Goal: Ask a question

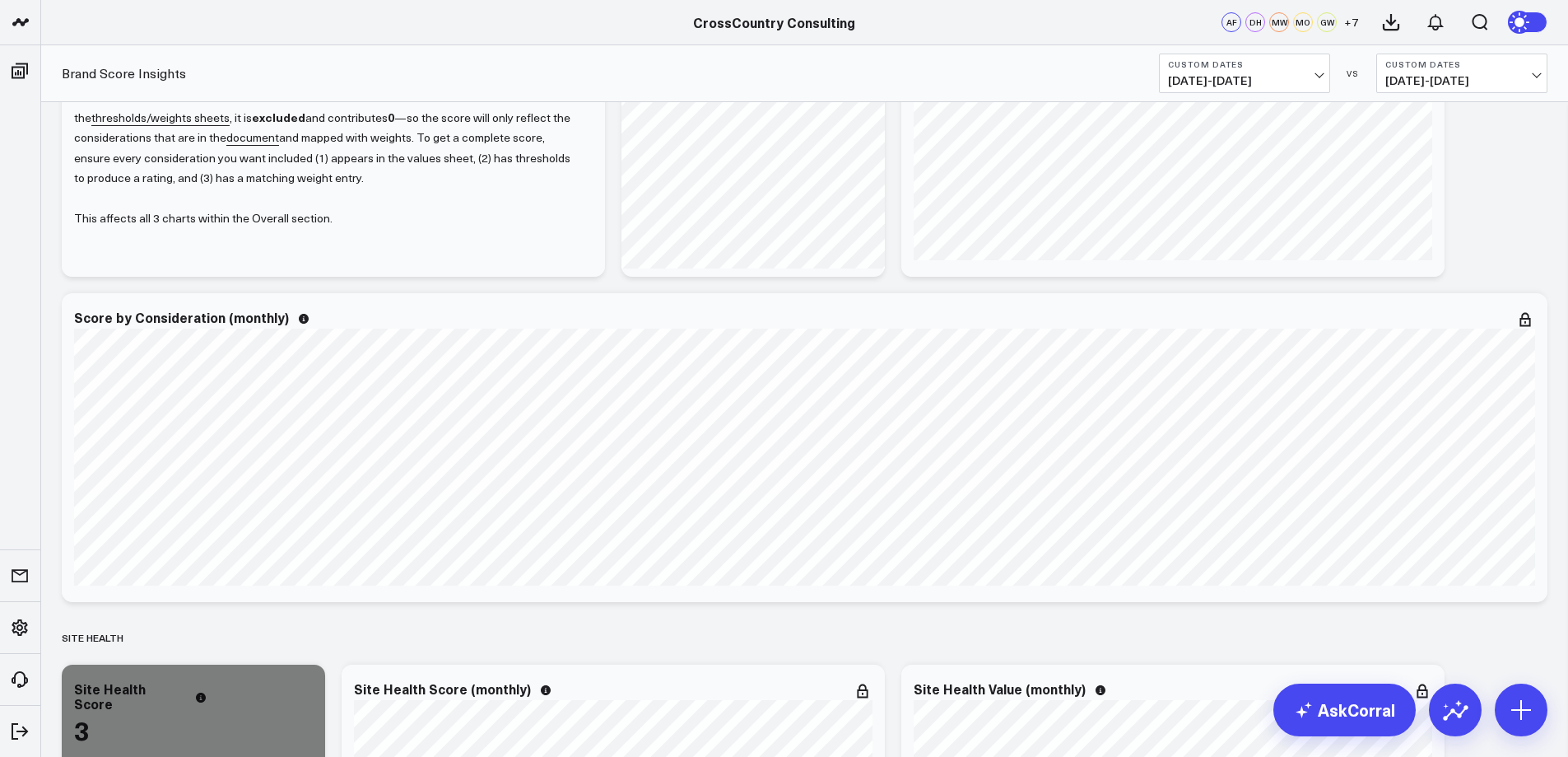
scroll to position [282, 0]
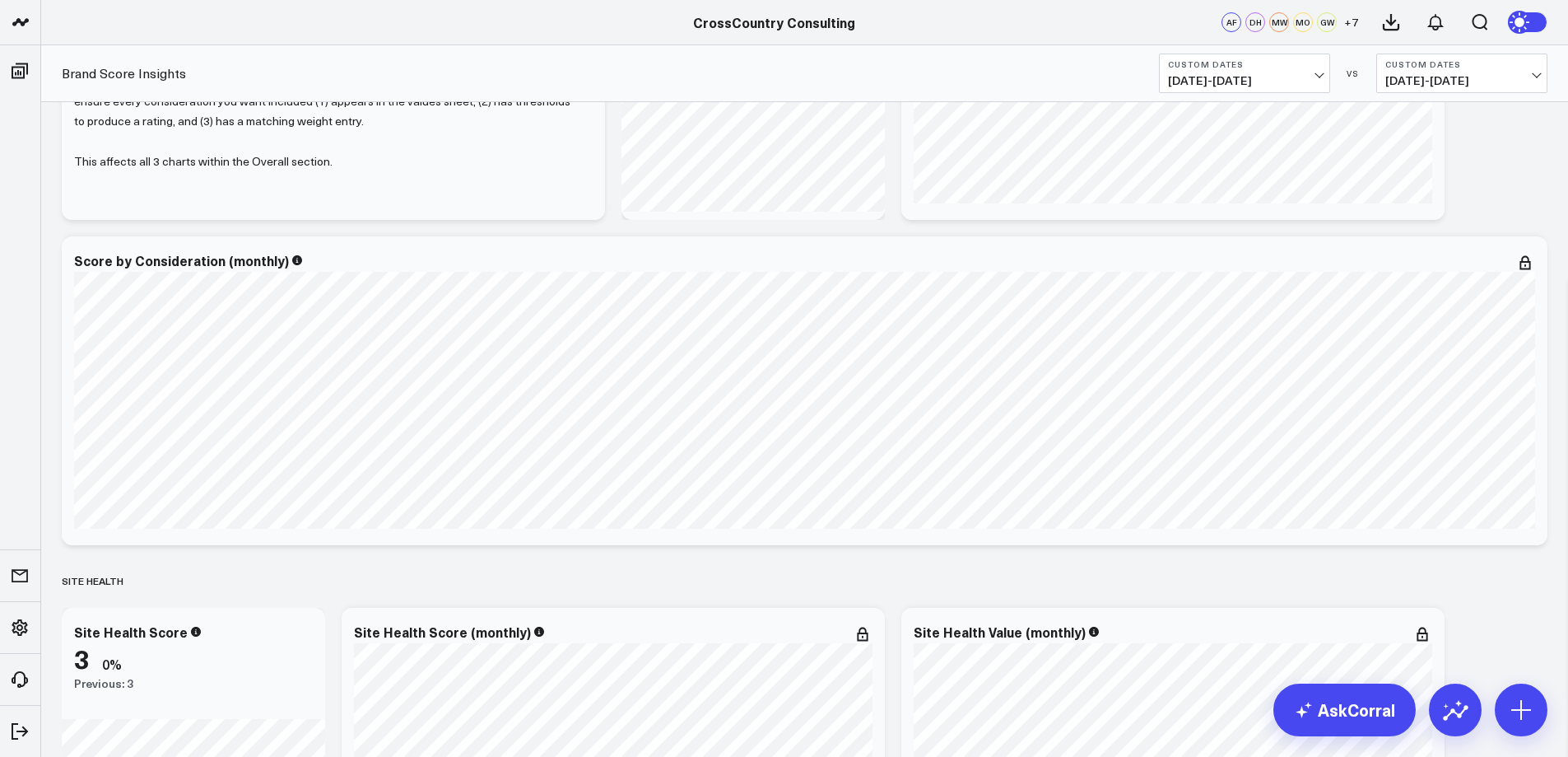
scroll to position [94, 0]
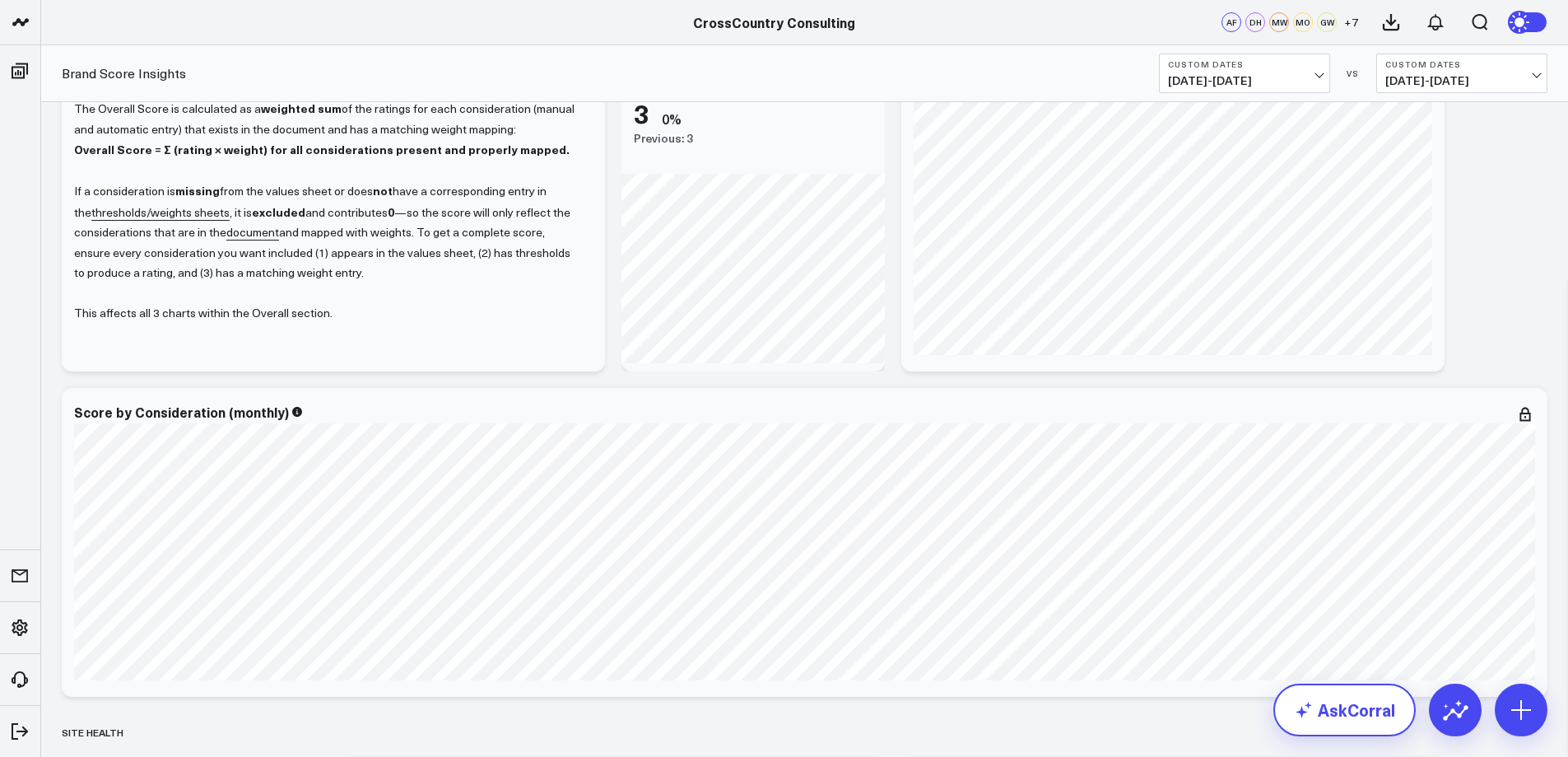
click at [1333, 711] on link "AskCorral" at bounding box center [1345, 709] width 142 height 52
click at [929, 687] on textarea at bounding box center [770, 675] width 1495 height 29
type textarea "what are the primary causes in the drop from July to August for the aggregated …"
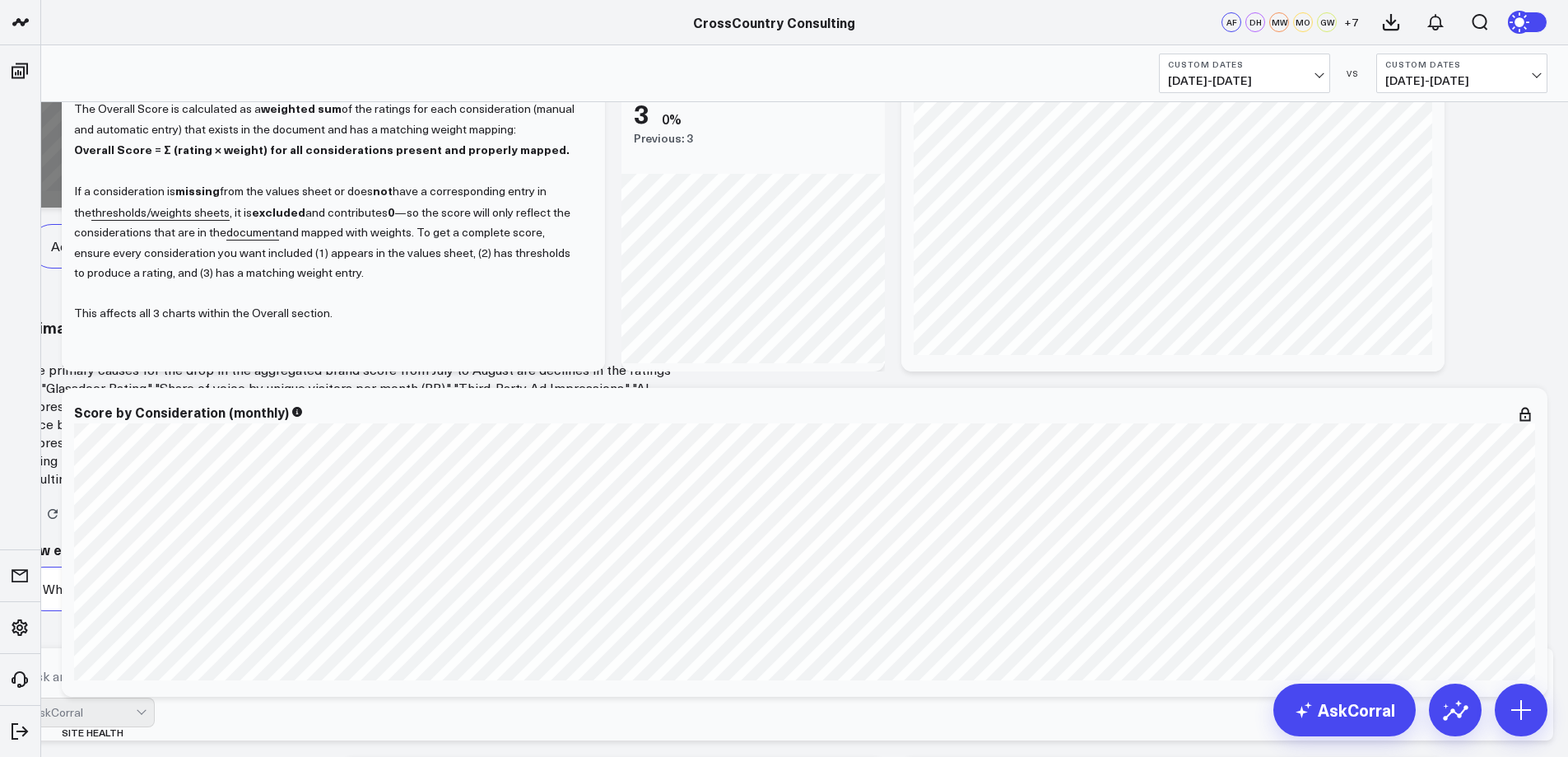
scroll to position [1621, 0]
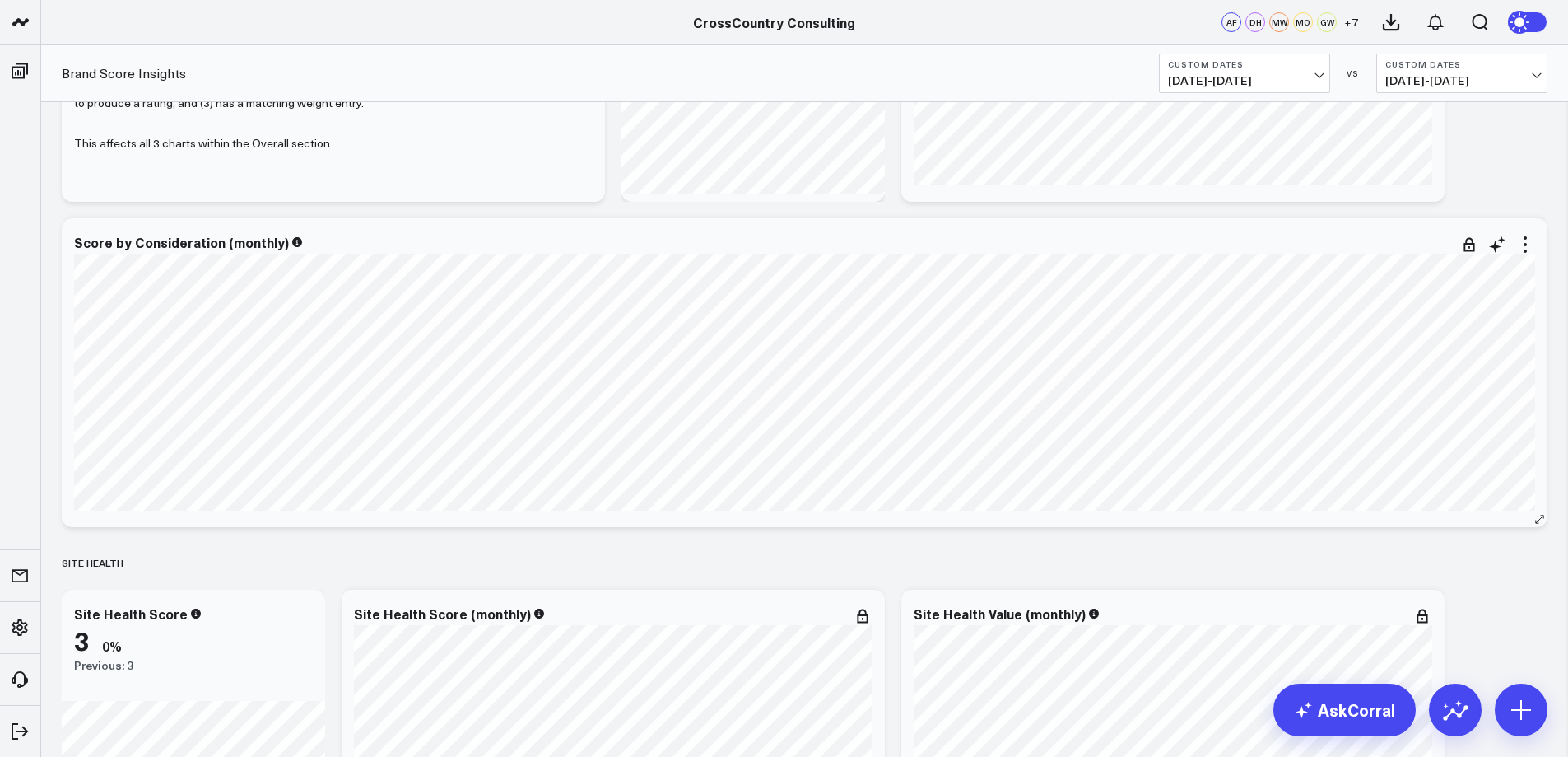
scroll to position [47, 0]
